Goal: Transaction & Acquisition: Purchase product/service

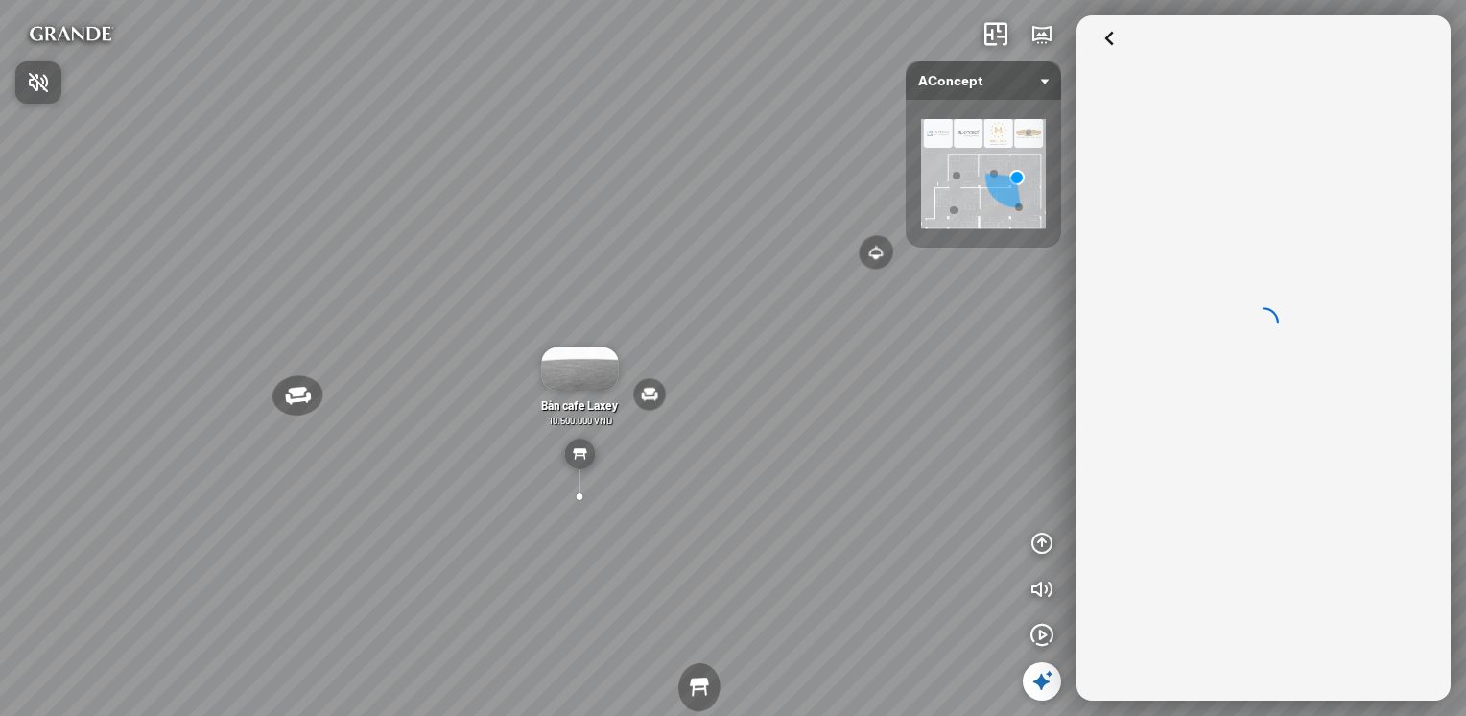
drag, startPoint x: 790, startPoint y: 382, endPoint x: 506, endPoint y: 377, distance: 284.0
click at [506, 377] on div at bounding box center [733, 358] width 1466 height 716
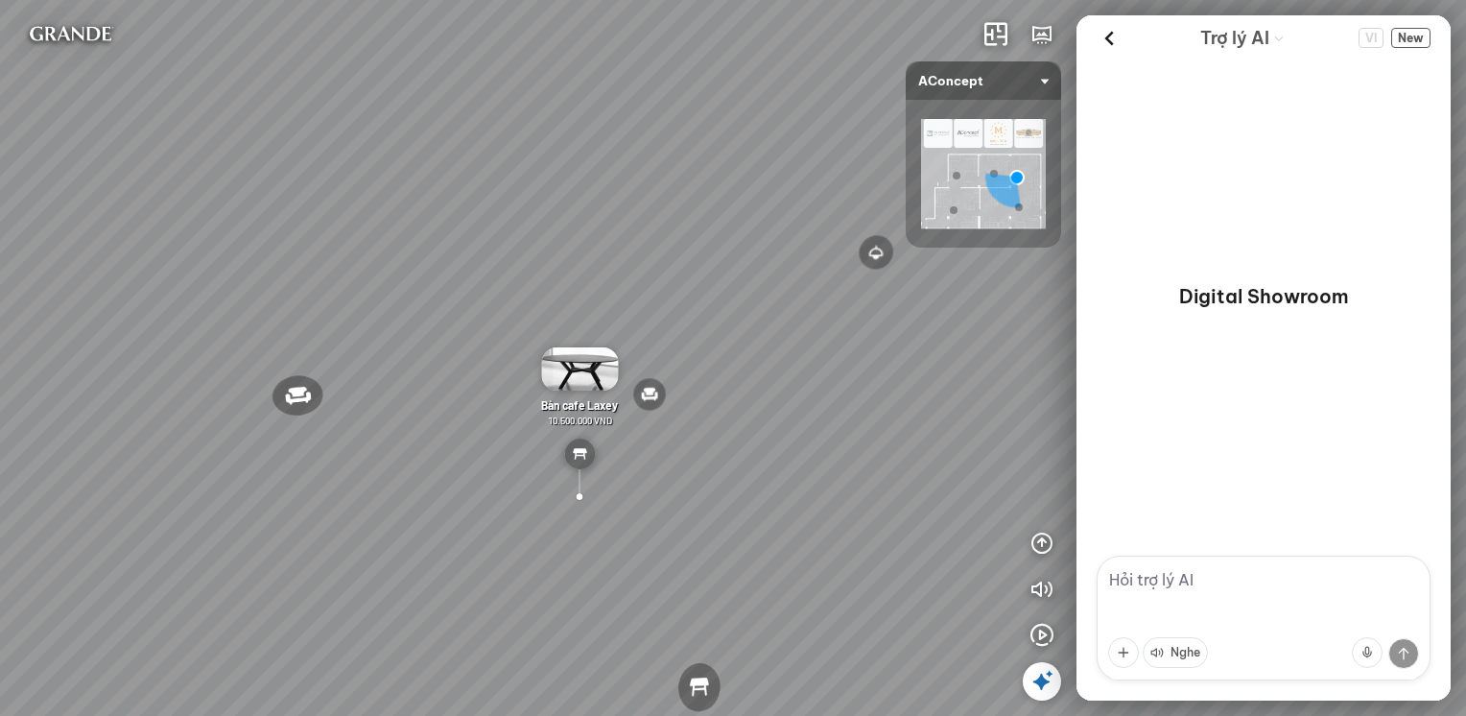
click at [475, 366] on div "Đèn [PERSON_NAME] 5.300.000 VND Giường ngủ Palima 19.000.000 VND Ghế thư giãn N…" at bounding box center [733, 358] width 1466 height 716
drag, startPoint x: 317, startPoint y: 339, endPoint x: 717, endPoint y: 307, distance: 401.3
click at [717, 307] on div "Đèn [PERSON_NAME] 5.300.000 VND Giường ngủ Palima 19.000.000 VND Ghế thư giãn N…" at bounding box center [733, 358] width 1466 height 716
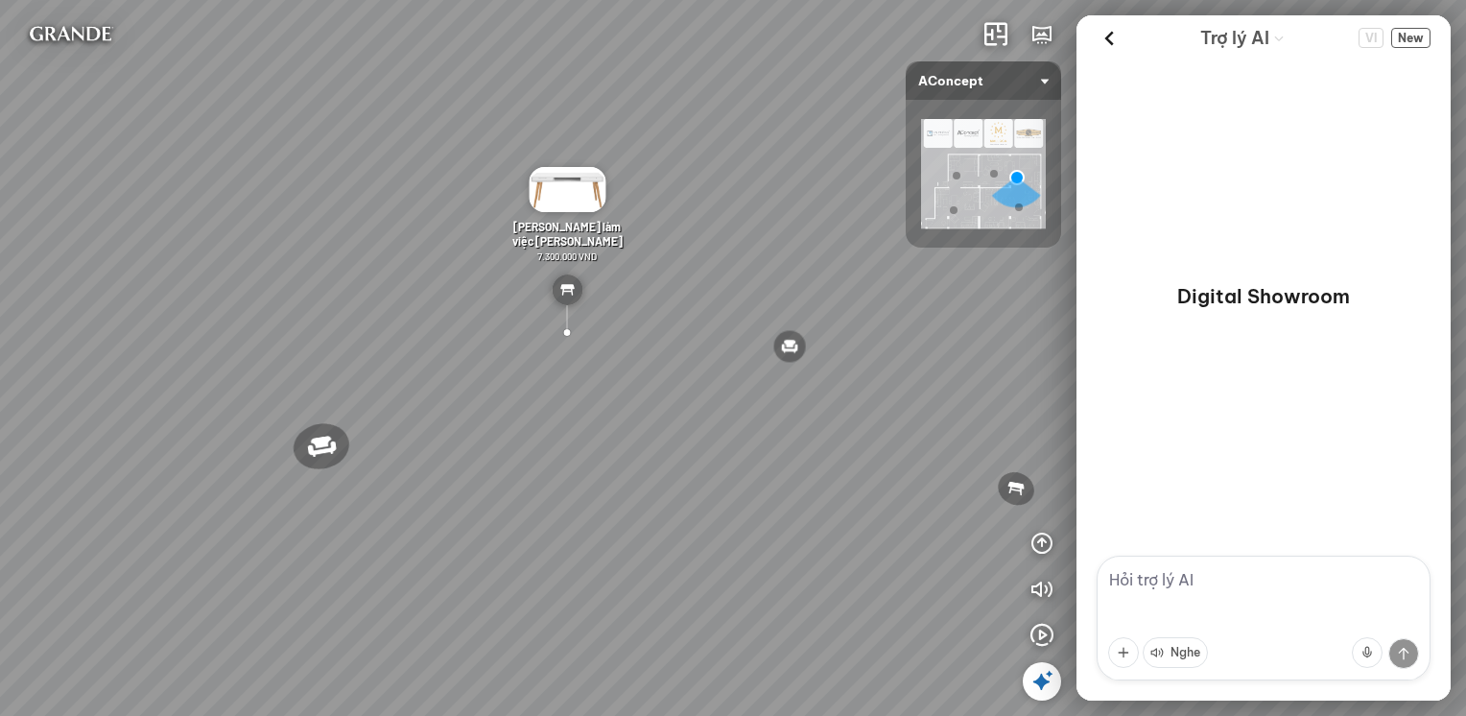
click at [1227, 654] on div "Nghe" at bounding box center [1263, 652] width 311 height 54
click at [1219, 648] on div "Nghe" at bounding box center [1263, 652] width 311 height 54
click at [1197, 569] on textarea at bounding box center [1263, 617] width 334 height 125
type textarea "hello"
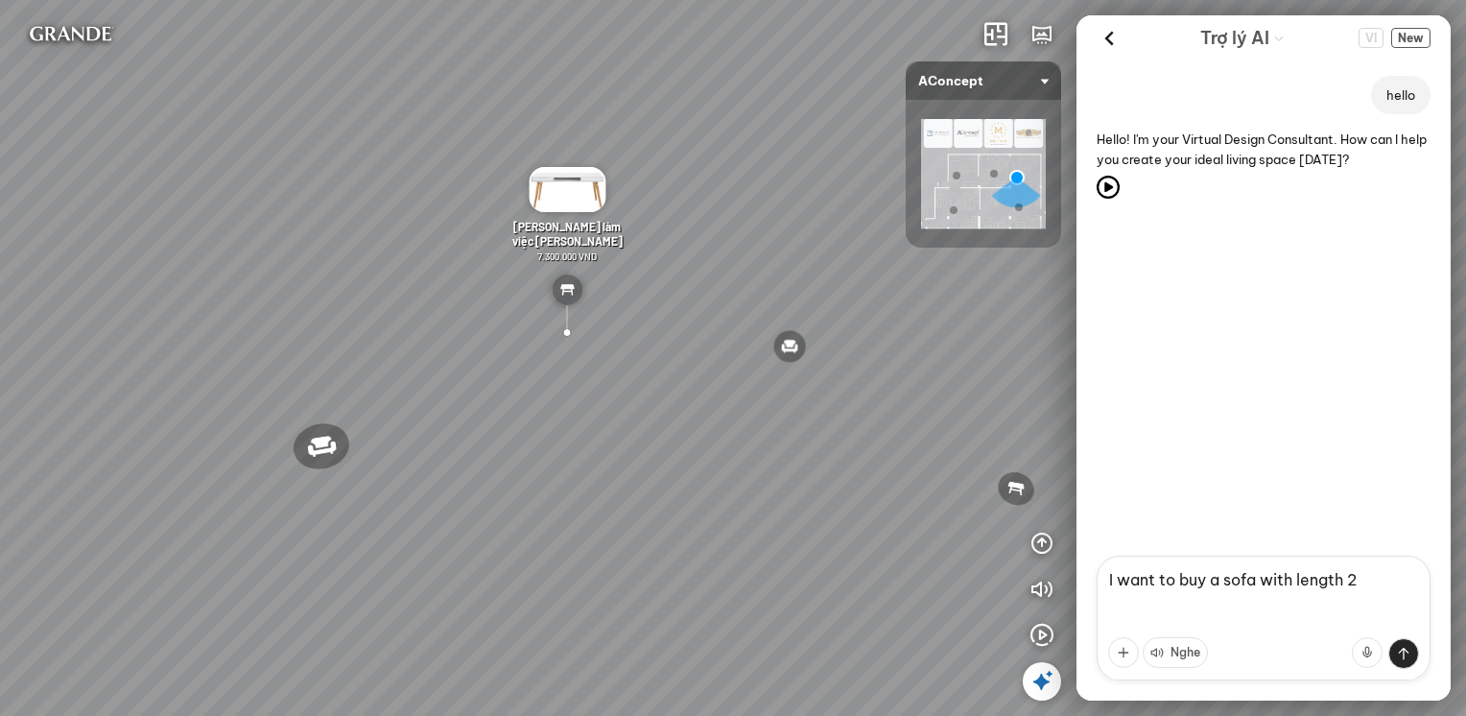
type textarea "I want to buy a sofa with length 2m"
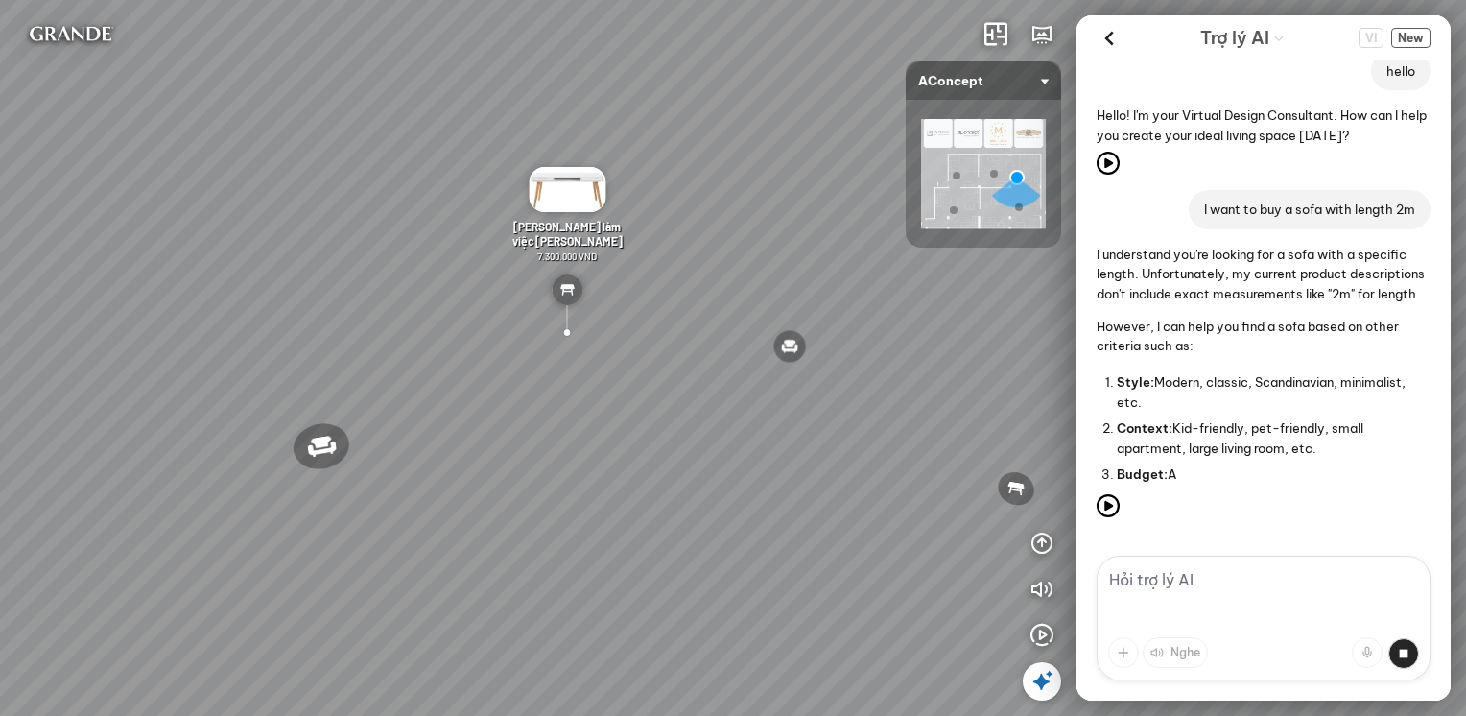
scroll to position [141, 0]
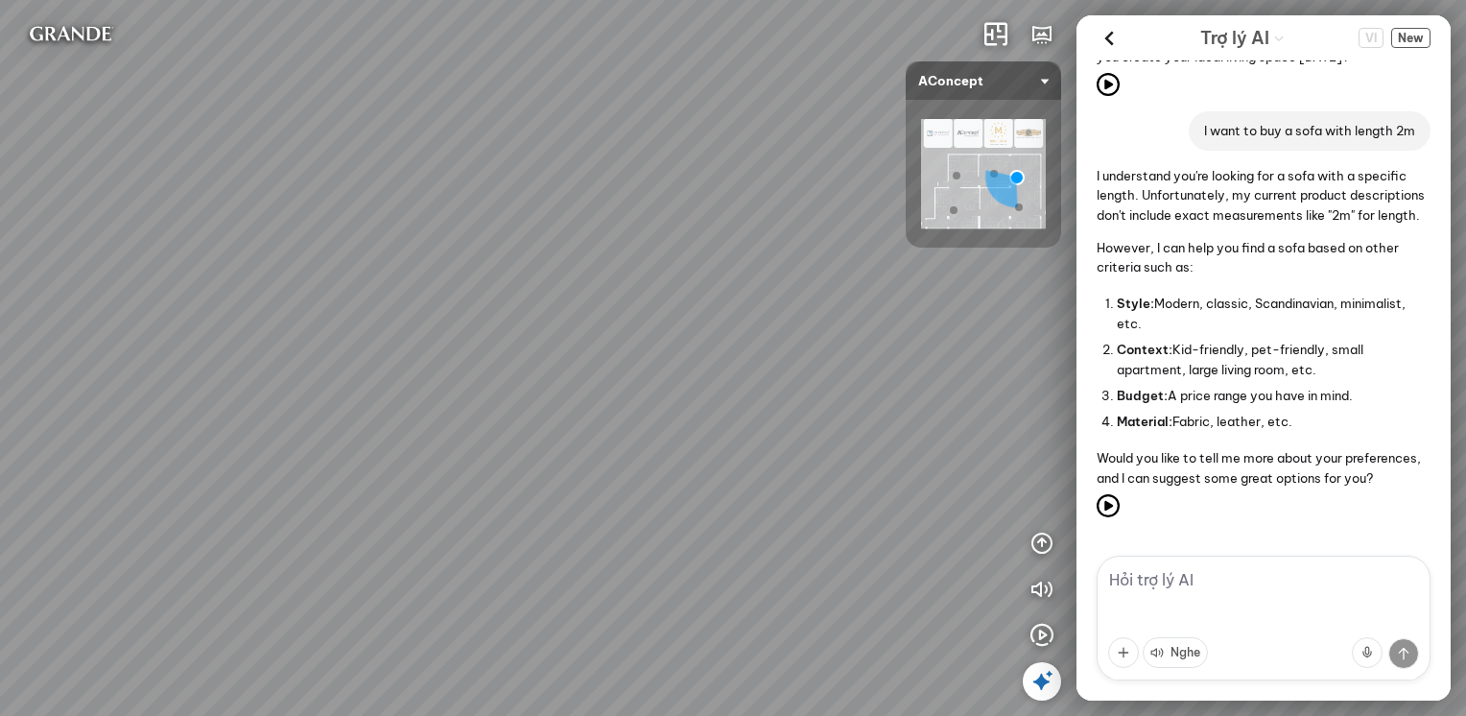
drag, startPoint x: 989, startPoint y: 367, endPoint x: 321, endPoint y: 278, distance: 673.6
click at [321, 278] on div "Đèn [PERSON_NAME] 5.300.000 VND Giường ngủ Palima 19.000.000 VND Ghế thư giãn N…" at bounding box center [733, 358] width 1466 height 716
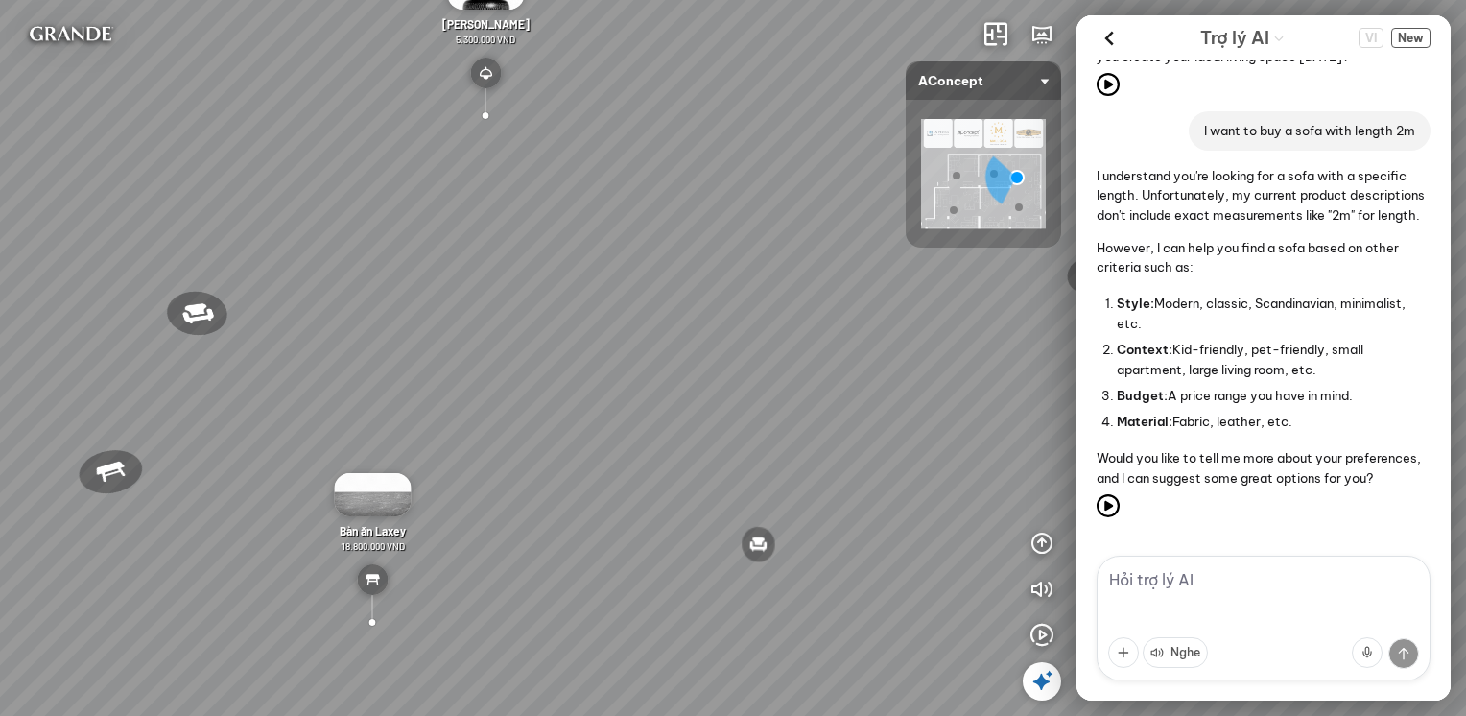
click at [372, 614] on div at bounding box center [372, 622] width 70 height 73
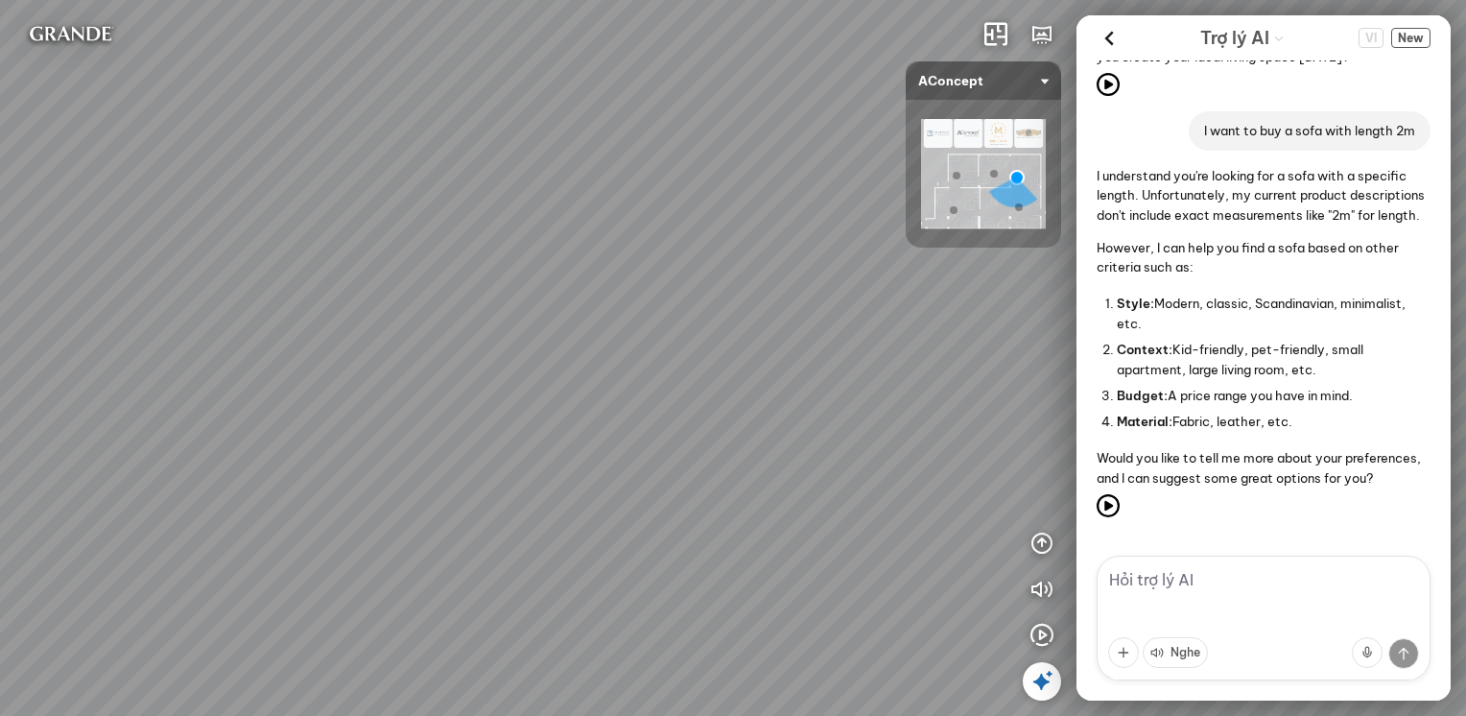
drag, startPoint x: 175, startPoint y: 342, endPoint x: 673, endPoint y: 442, distance: 508.7
click at [673, 442] on div "Đèn [PERSON_NAME] 5.300.000 VND Giường ngủ Palima 19.000.000 VND Ghế thư giãn N…" at bounding box center [733, 358] width 1466 height 716
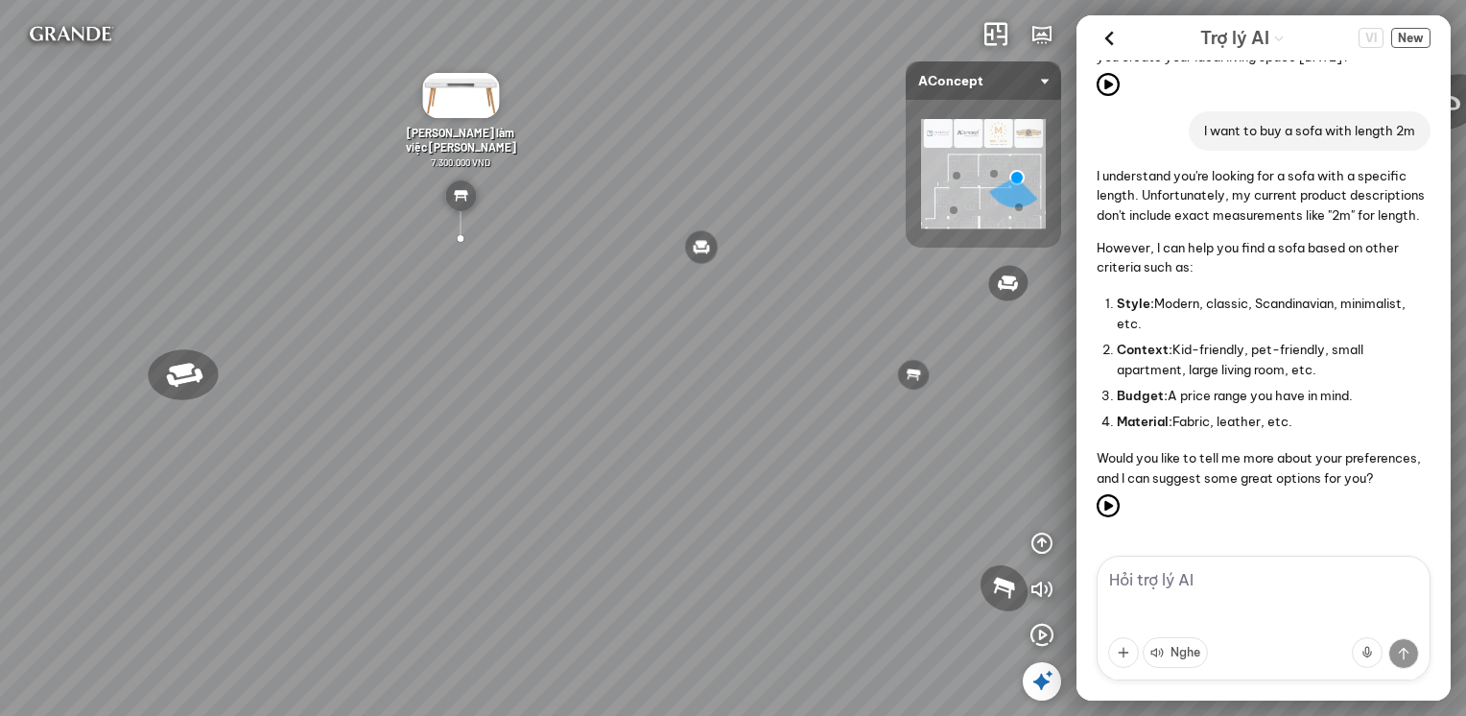
click at [959, 175] on div at bounding box center [957, 176] width 8 height 8
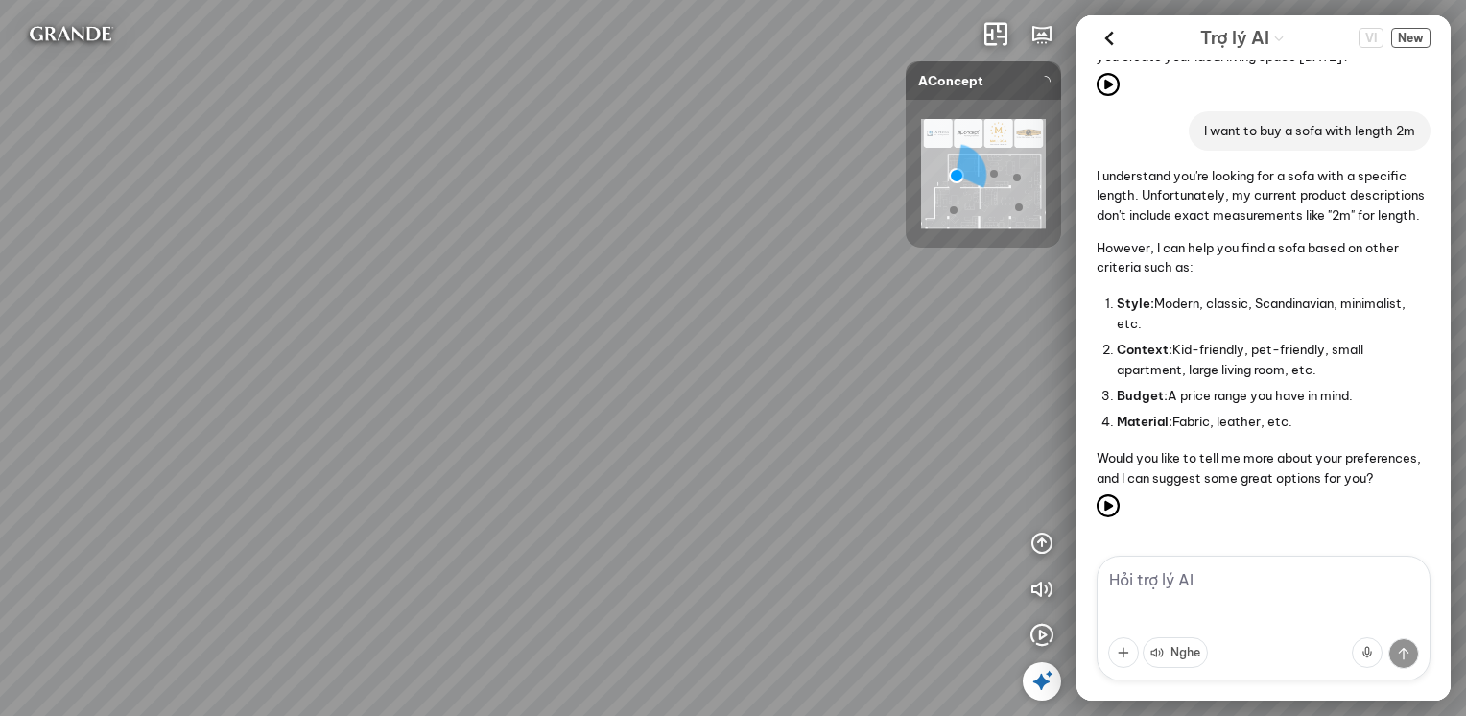
click at [959, 175] on div at bounding box center [983, 174] width 155 height 148
drag, startPoint x: 806, startPoint y: 457, endPoint x: 320, endPoint y: 451, distance: 485.4
click at [320, 451] on div "Tủ đầu giường Florence 3.000.000 VND Bàn Cafe Cadiz 5.500.000 VND Sofa 3 chỗ Su…" at bounding box center [733, 358] width 1466 height 716
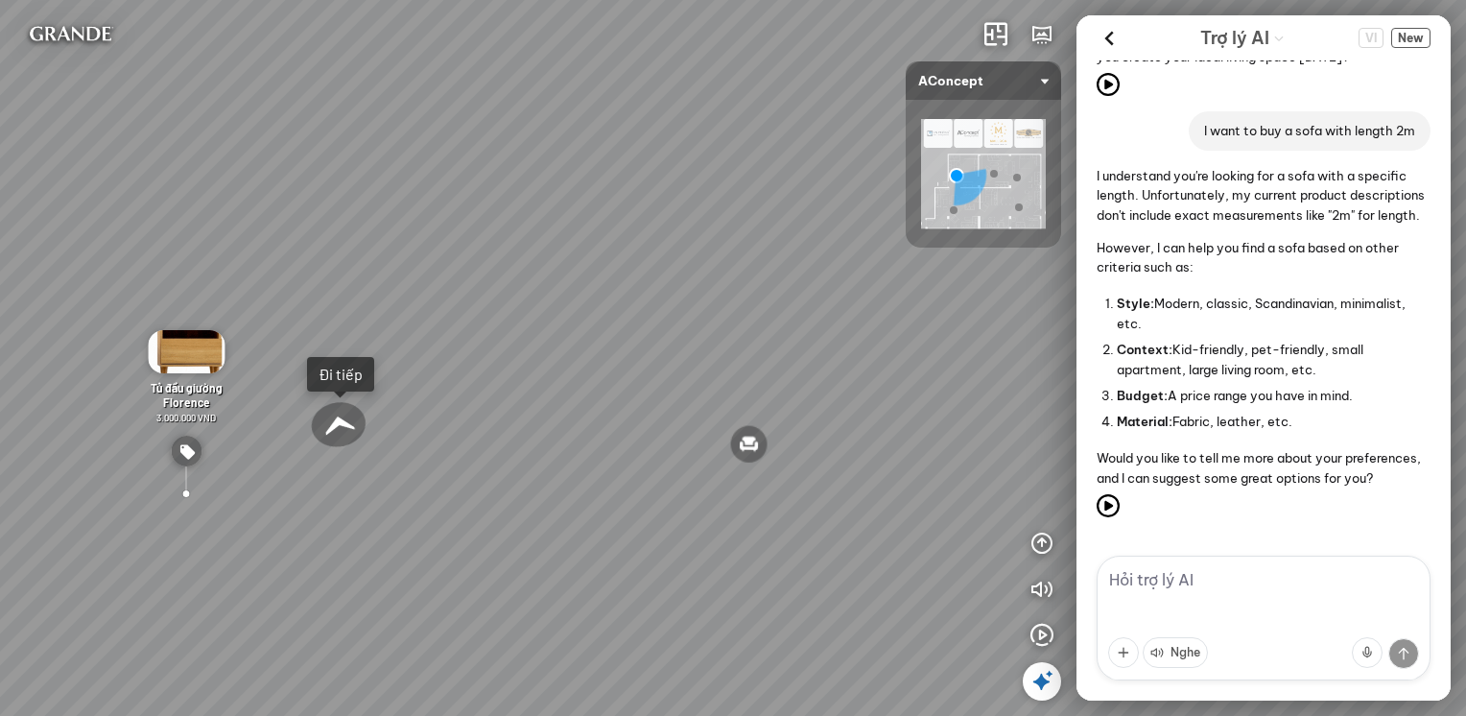
drag, startPoint x: 698, startPoint y: 436, endPoint x: 560, endPoint y: 436, distance: 138.1
click at [560, 436] on div "Tủ đầu giường Florence 3.000.000 VND Bàn Cafe Cadiz 5.500.000 VND Sofa 3 chỗ Su…" at bounding box center [733, 358] width 1466 height 716
click at [348, 422] on div at bounding box center [337, 424] width 65 height 57
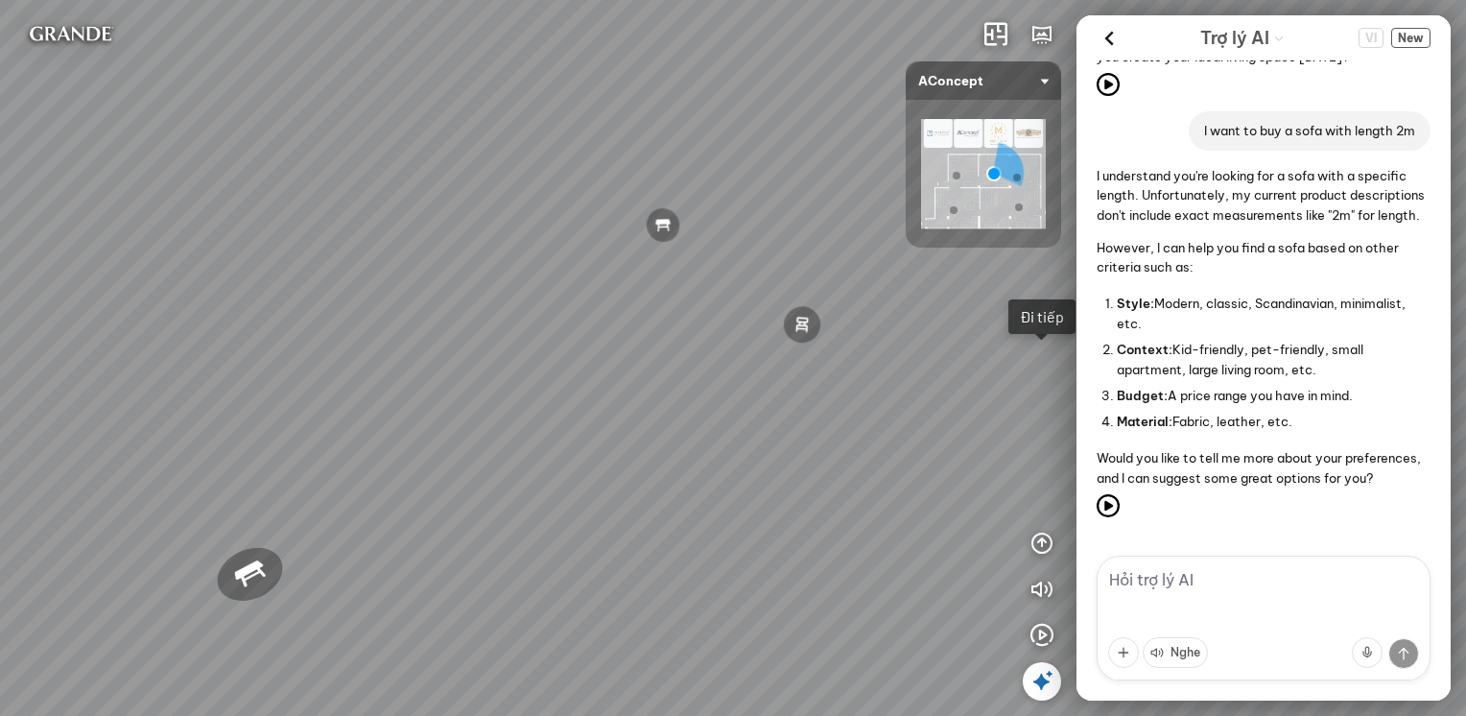
drag, startPoint x: 789, startPoint y: 364, endPoint x: 130, endPoint y: 295, distance: 662.5
click at [129, 297] on div "Tranh in Thành phố 7.000.000 VND Bàn làm việc [PERSON_NAME] 7.300.000 VND Gối T…" at bounding box center [733, 358] width 1466 height 716
drag, startPoint x: 700, startPoint y: 254, endPoint x: 227, endPoint y: 530, distance: 547.7
click at [227, 530] on div "Tranh in Thành phố 7.000.000 VND Bàn làm việc [PERSON_NAME] 7.300.000 VND Gối T…" at bounding box center [733, 358] width 1466 height 716
drag, startPoint x: 641, startPoint y: 500, endPoint x: 568, endPoint y: 412, distance: 113.7
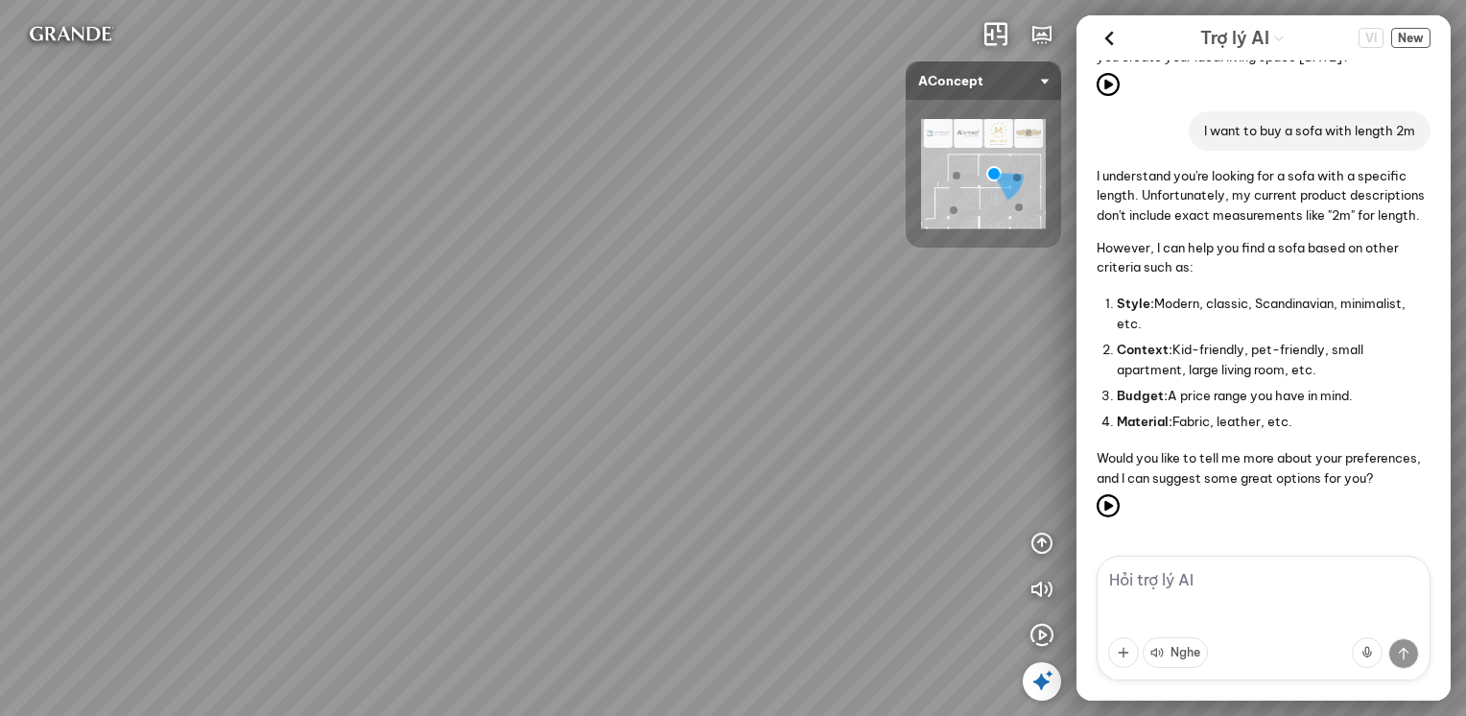
click at [568, 412] on div "Tranh in Thành phố 7.000.000 VND Bàn làm việc [PERSON_NAME] 7.300.000 VND Gối T…" at bounding box center [733, 358] width 1466 height 716
click at [957, 201] on img at bounding box center [983, 173] width 125 height 109
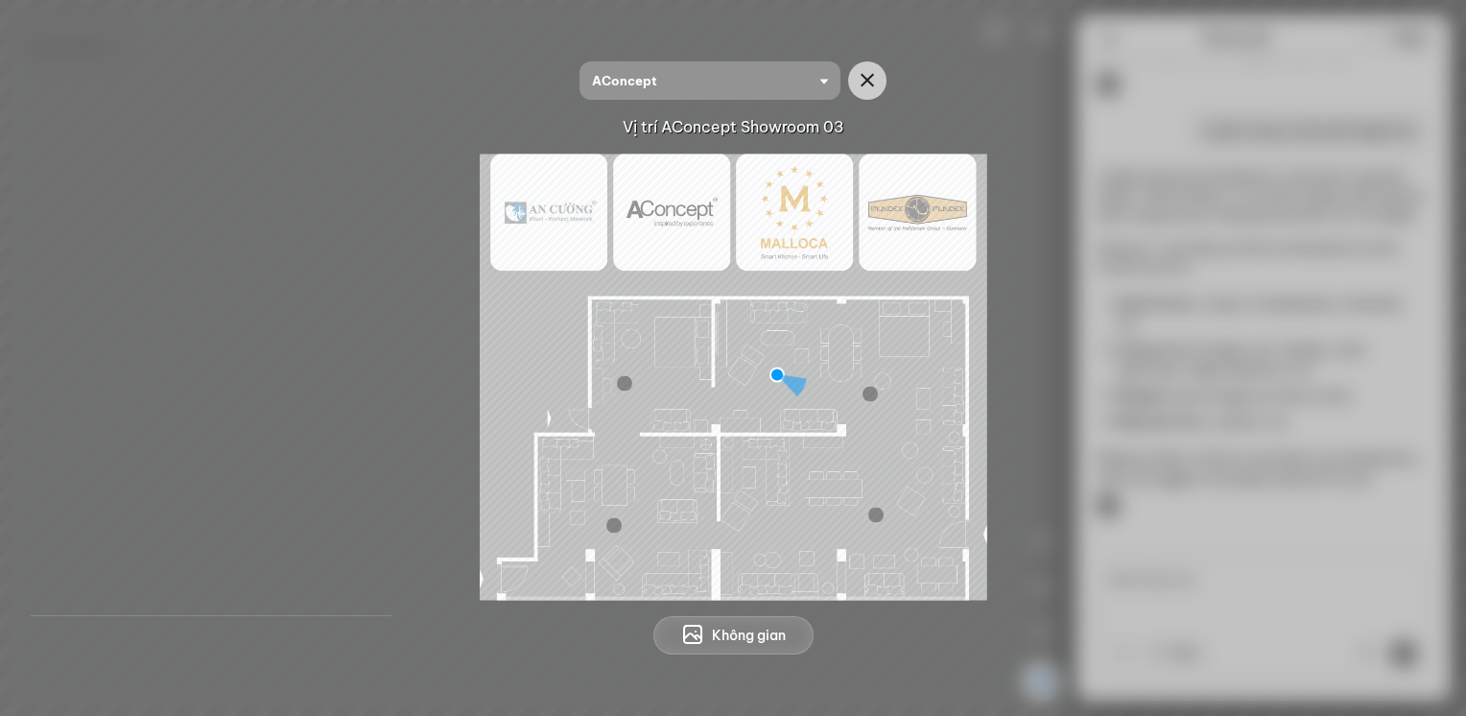
click at [610, 526] on div at bounding box center [613, 524] width 15 height 15
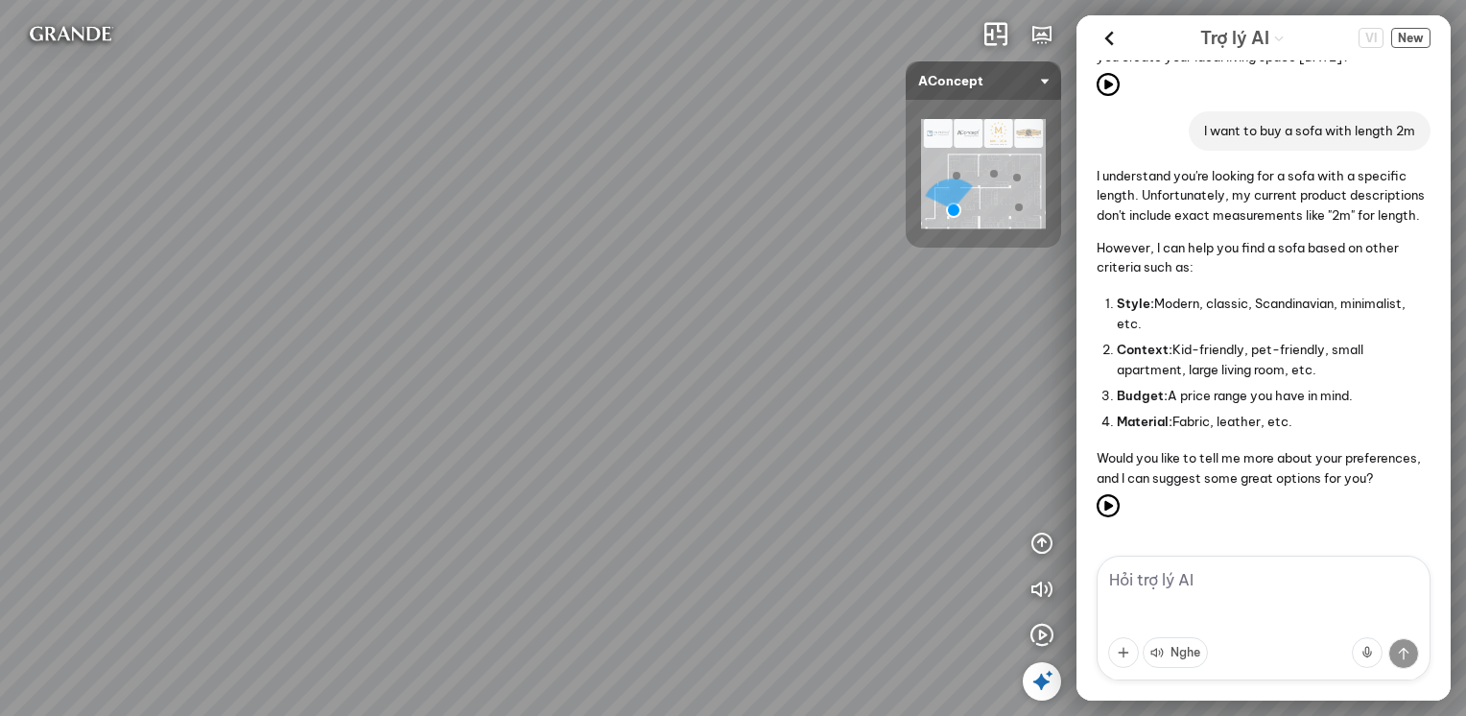
drag, startPoint x: 911, startPoint y: 466, endPoint x: 607, endPoint y: 336, distance: 330.9
click at [608, 331] on div "Sofa góc phải Amery 110.000.000 VND Sofa 2 chỗ Biloxi 15.000.000 VND Sofa góc t…" at bounding box center [733, 358] width 1466 height 716
click at [570, 436] on div "Bàn ăn Monti 9.500.000 VND" at bounding box center [613, 401] width 111 height 153
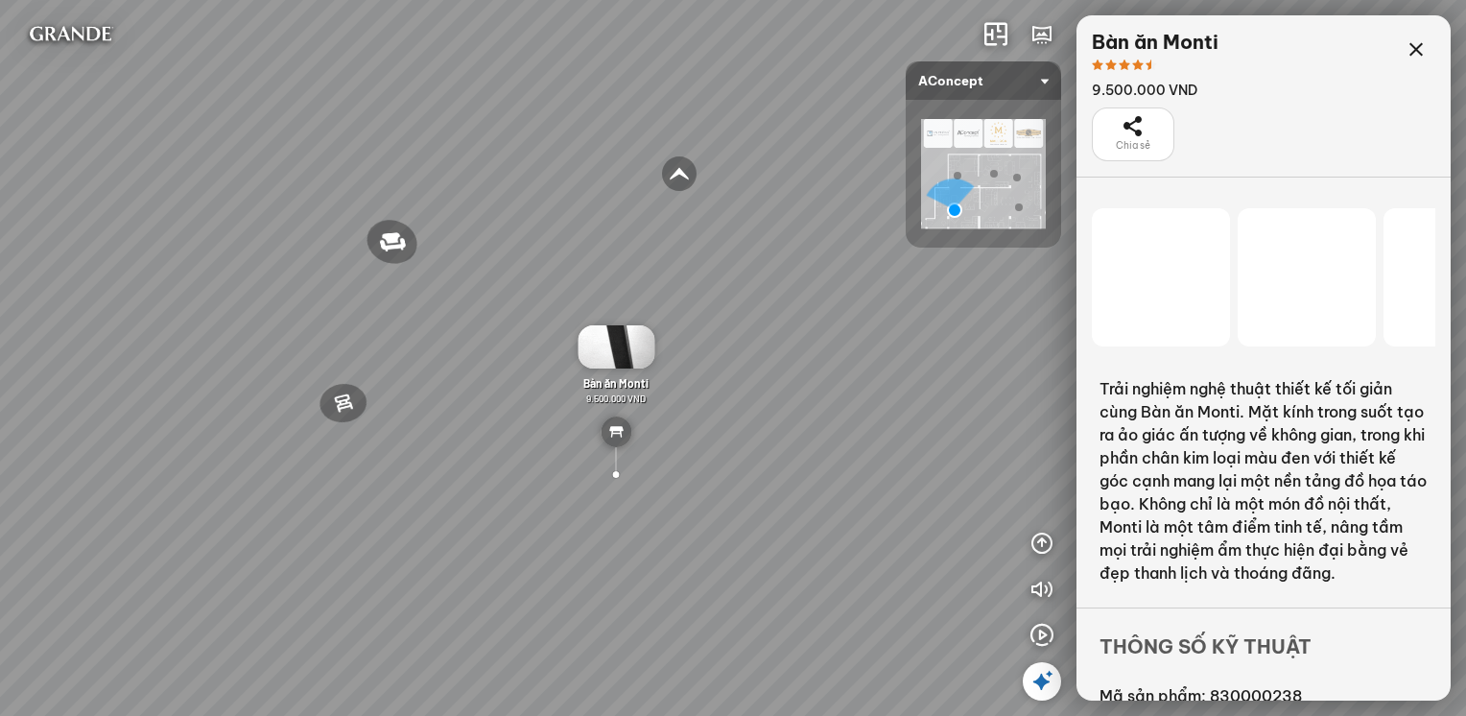
scroll to position [1728, 0]
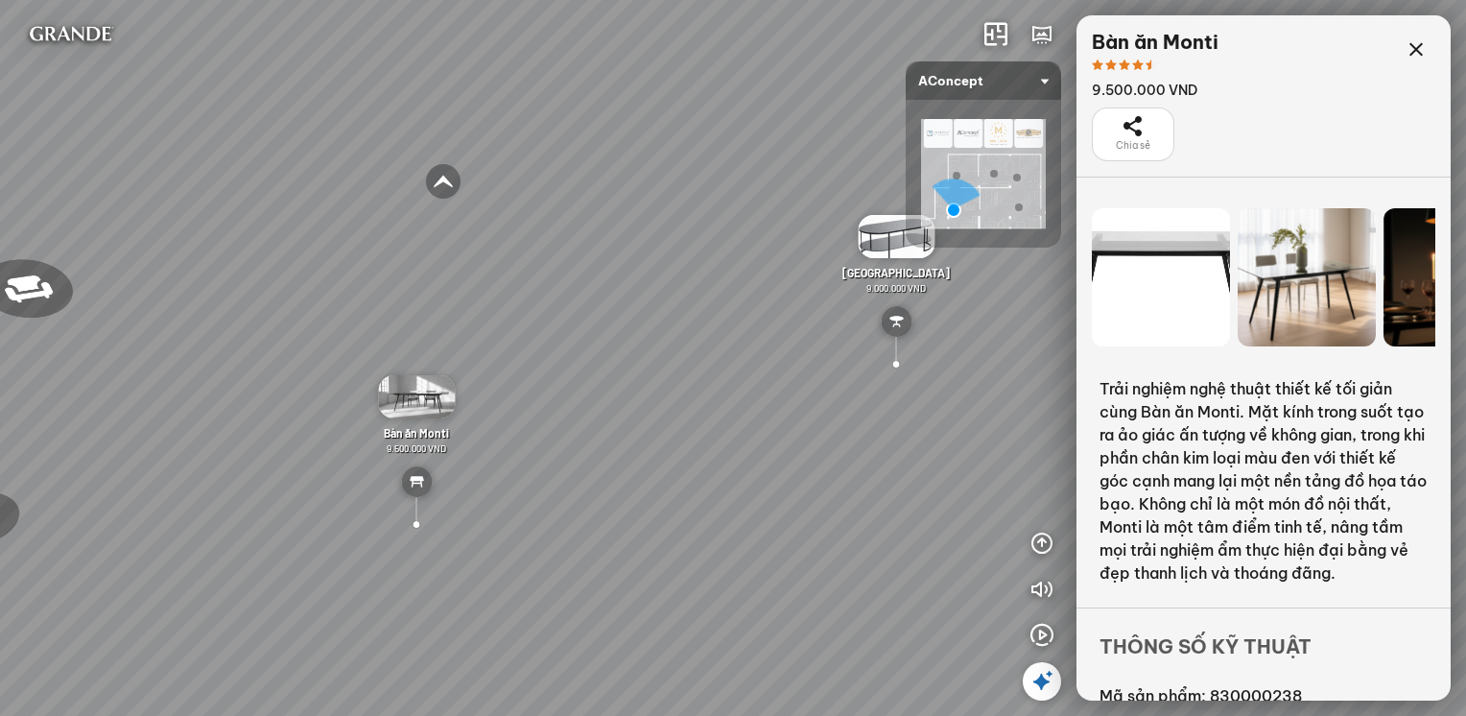
click at [903, 360] on div at bounding box center [897, 363] width 46 height 44
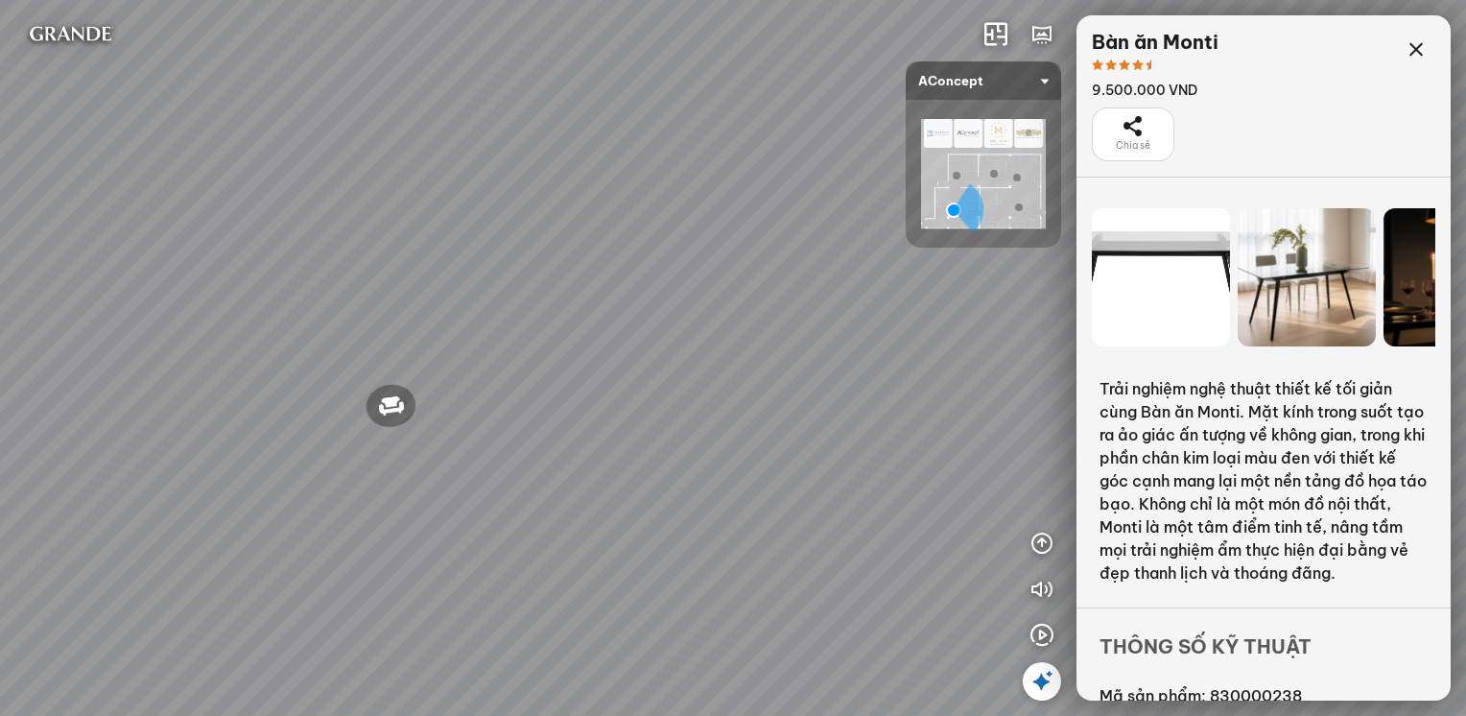
drag, startPoint x: 1069, startPoint y: 340, endPoint x: 702, endPoint y: 373, distance: 368.0
click at [702, 373] on div "Sofa góc phải Amery 110.000.000 VND Sofa 2 chỗ Biloxi 15.000.000 VND Sofa góc t…" at bounding box center [733, 358] width 1466 height 716
